Goal: Task Accomplishment & Management: Manage account settings

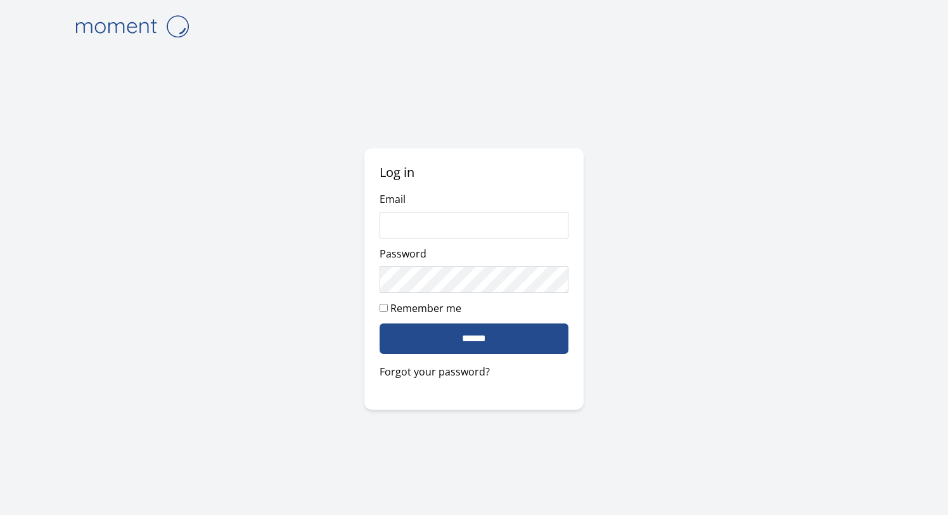
click at [0, 514] on com-1password-button at bounding box center [0, 515] width 0 height 0
type input "**********"
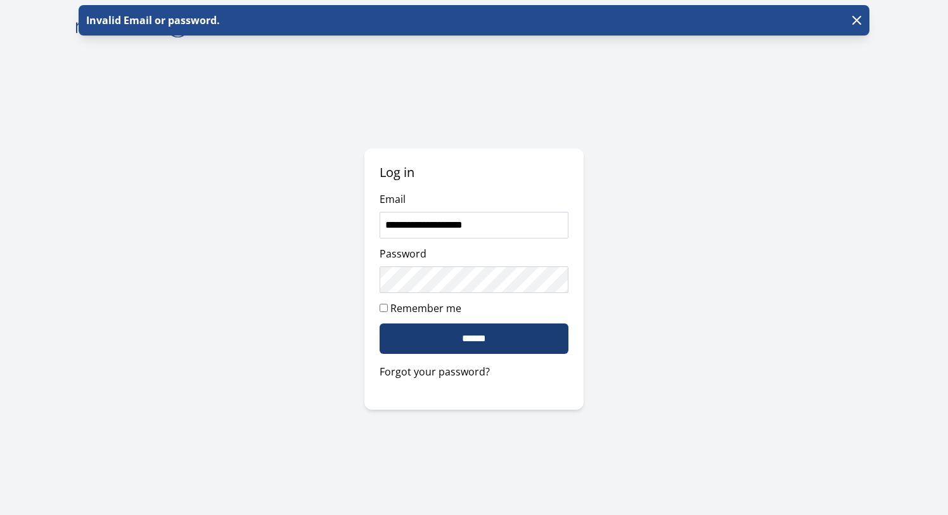
click at [504, 330] on input "******" at bounding box center [474, 338] width 189 height 30
